Goal: Task Accomplishment & Management: Manage account settings

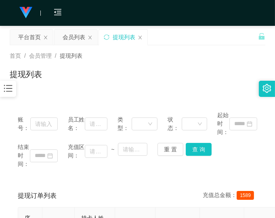
drag, startPoint x: 221, startPoint y: 11, endPoint x: 338, endPoint y: 2, distance: 117.1
click at [275, 2] on html "工作台代理端 数据中心 会员管理 会员列表 充值列表 提现列表 赠送彩金 会员加扣款 会员加减打码量 产品管理 平台首页 保存配置 重置配置 整体风格设置 主…" at bounding box center [137, 109] width 275 height 218
click at [170, 63] on div "首页 / 会员管理 / 提现列表 / 提现列表" at bounding box center [138, 69] width 256 height 35
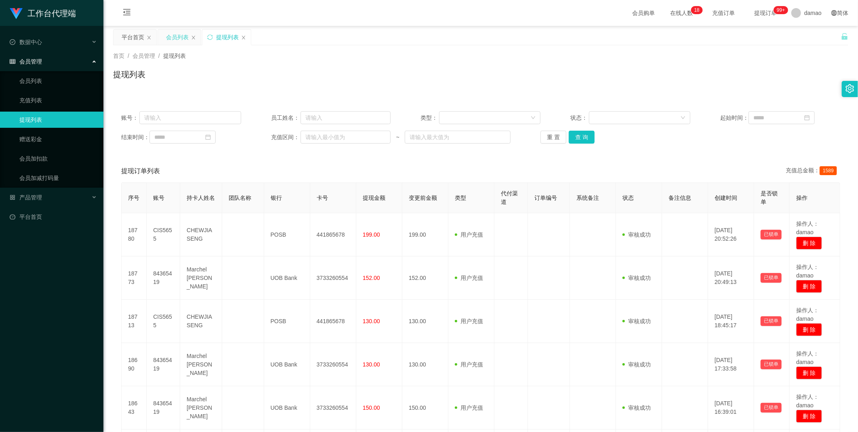
click at [178, 39] on div "会员列表" at bounding box center [177, 37] width 23 height 15
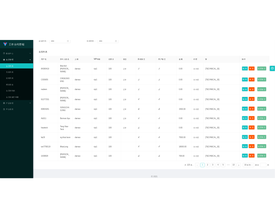
scroll to position [135, 0]
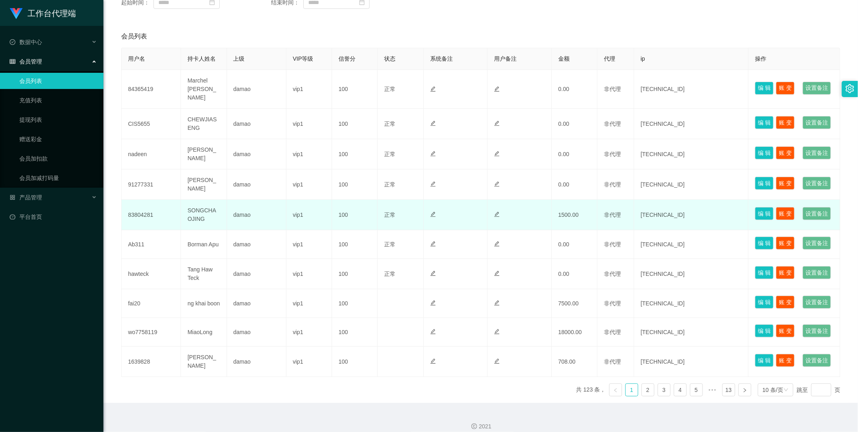
click at [146, 218] on td "83804281" at bounding box center [151, 215] width 59 height 30
copy td "83804281"
click at [275, 218] on button "编 辑" at bounding box center [764, 213] width 19 height 13
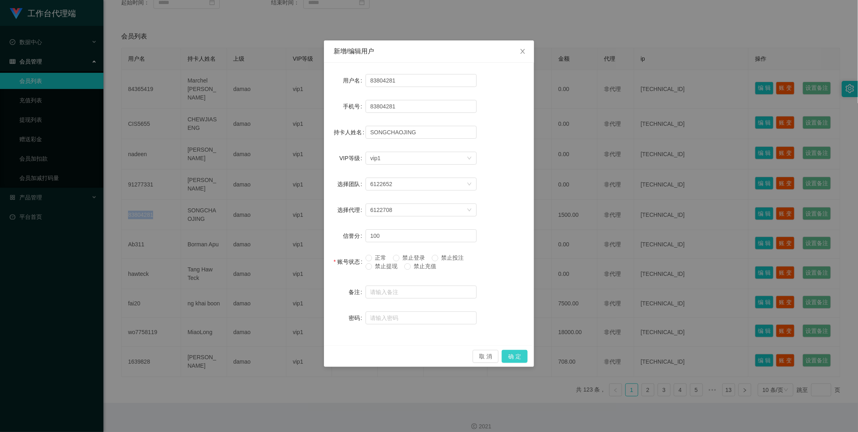
click at [275, 218] on button "确 定" at bounding box center [515, 356] width 26 height 13
